Goal: Browse casually

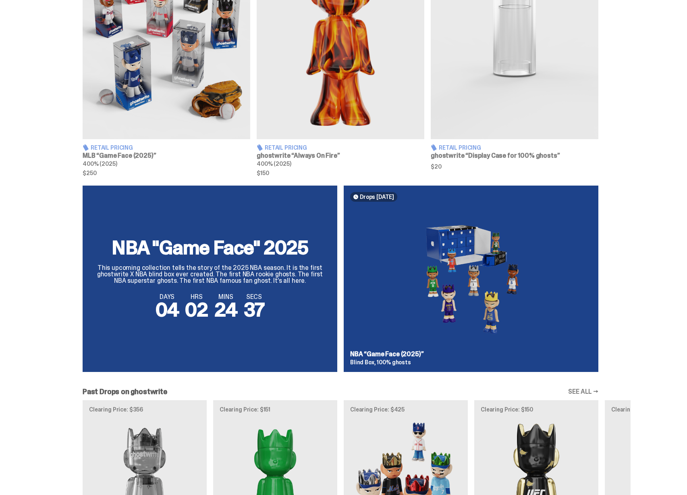
scroll to position [370, 0]
click at [503, 123] on img at bounding box center [515, 35] width 168 height 210
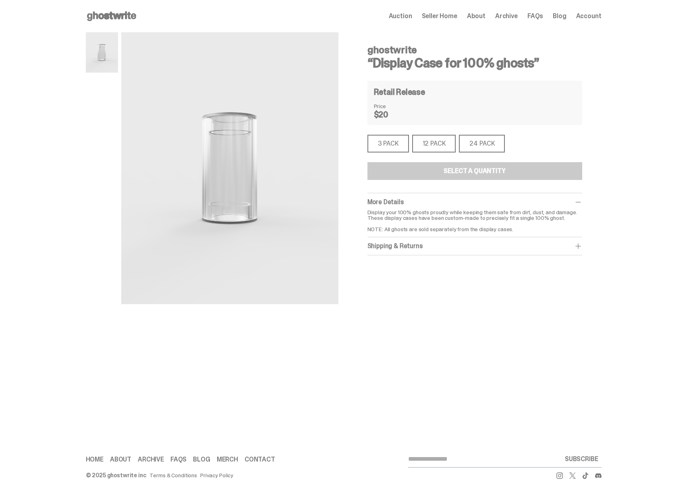
click at [439, 147] on div "12 PACK" at bounding box center [434, 144] width 44 height 18
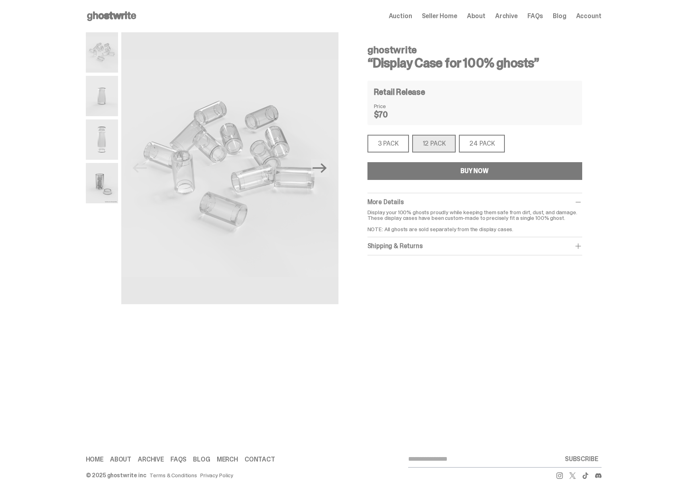
click at [395, 147] on div "3 PACK" at bounding box center [389, 144] width 42 height 18
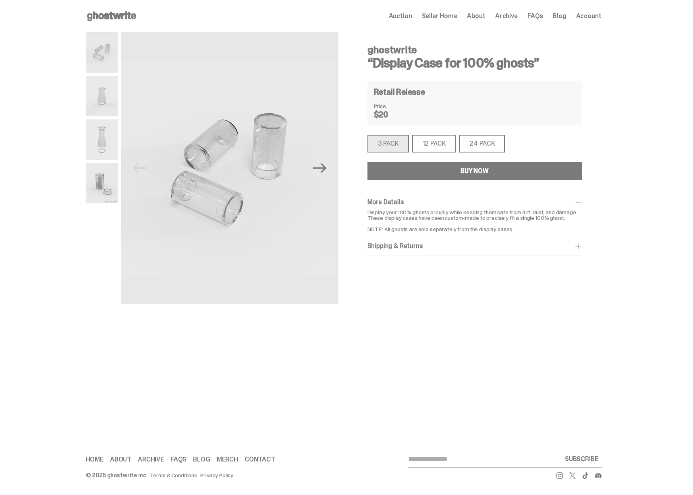
click at [494, 142] on div "24 PACK" at bounding box center [482, 144] width 46 height 18
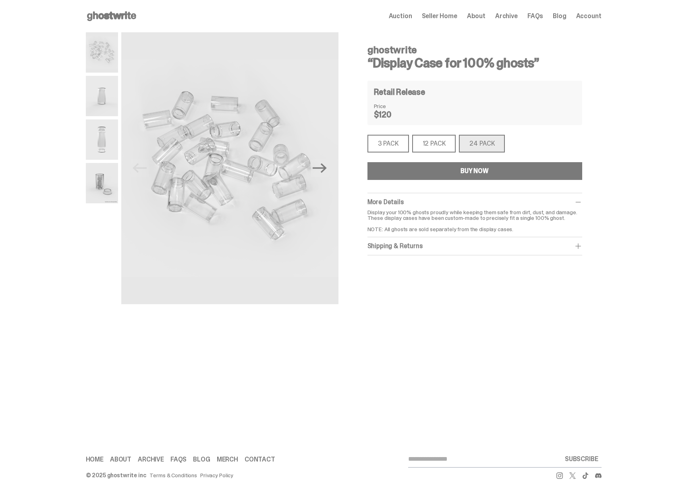
click at [100, 18] on use at bounding box center [111, 16] width 49 height 10
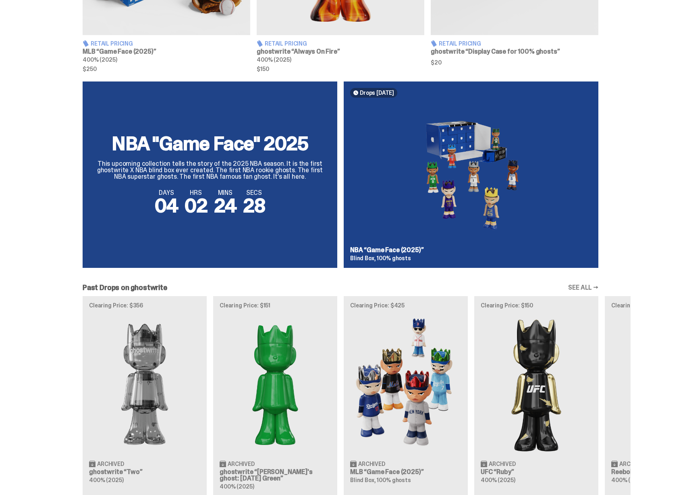
scroll to position [307, 0]
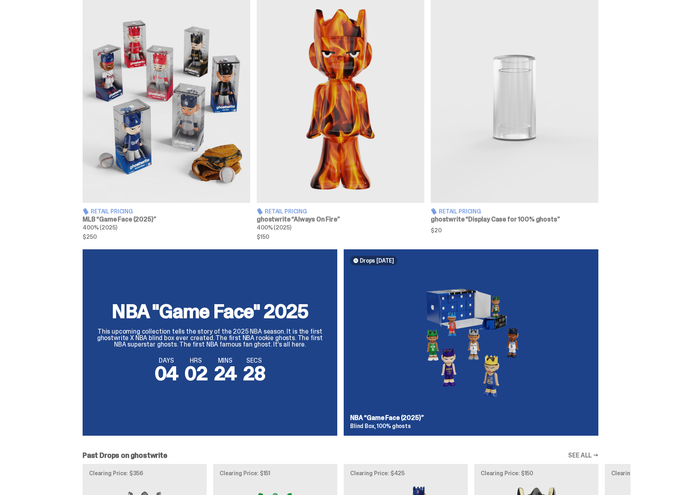
click at [467, 327] on div "NBA "Game Face" 2025 This upcoming collection tells the story of the 2025 NBA s…" at bounding box center [340, 345] width 581 height 193
